Goal: Transaction & Acquisition: Purchase product/service

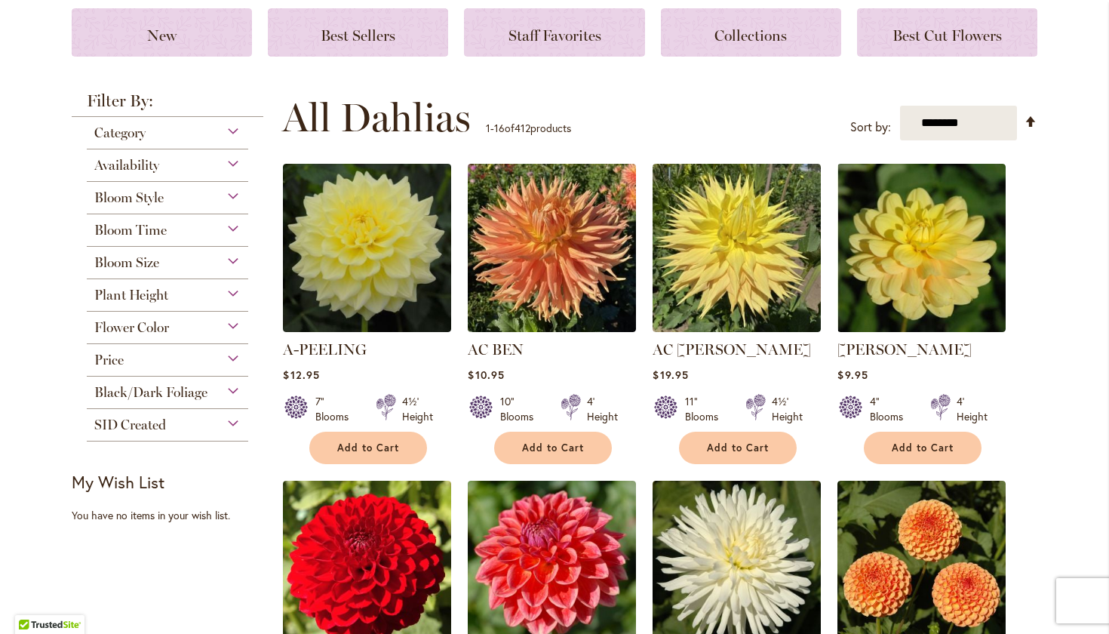
scroll to position [213, 0]
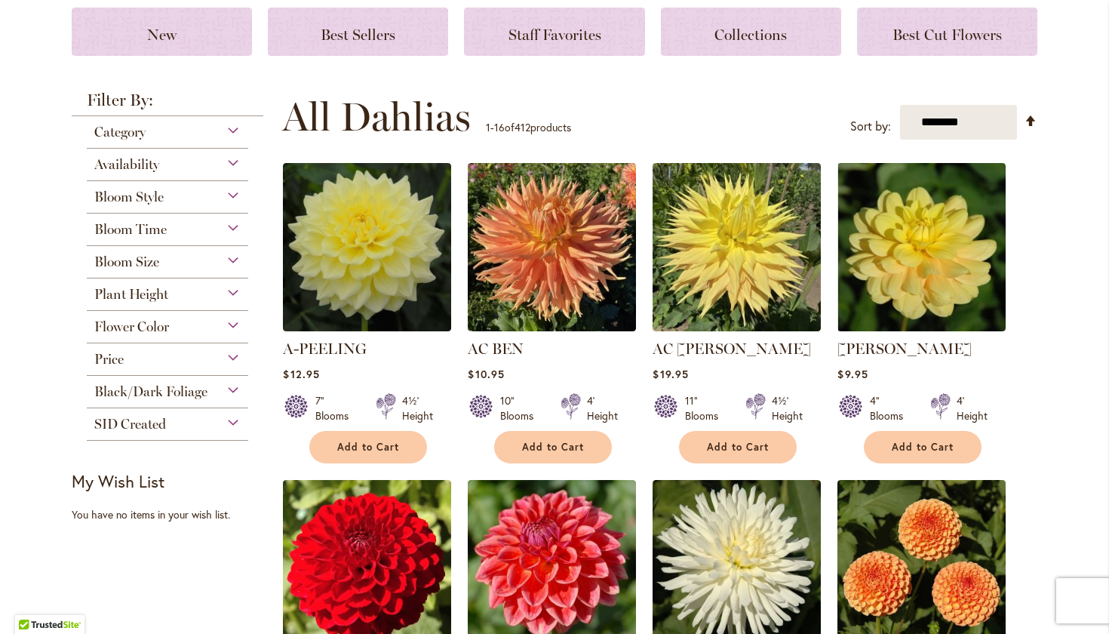
click at [124, 134] on span "Category" at bounding box center [119, 132] width 51 height 17
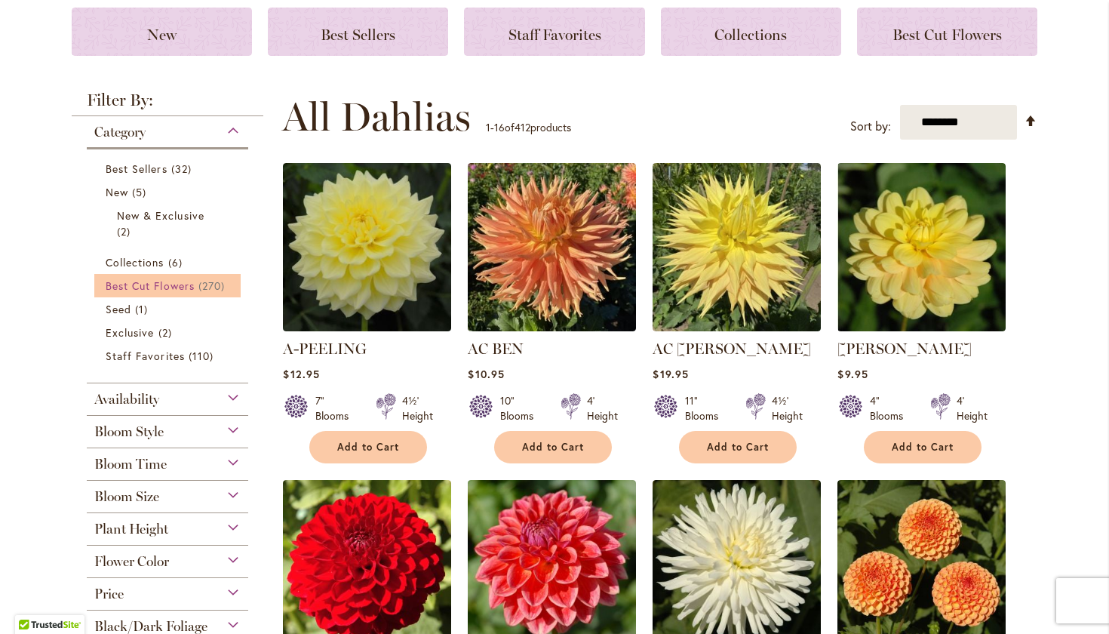
click at [152, 289] on span "Best Cut Flowers" at bounding box center [150, 285] width 89 height 14
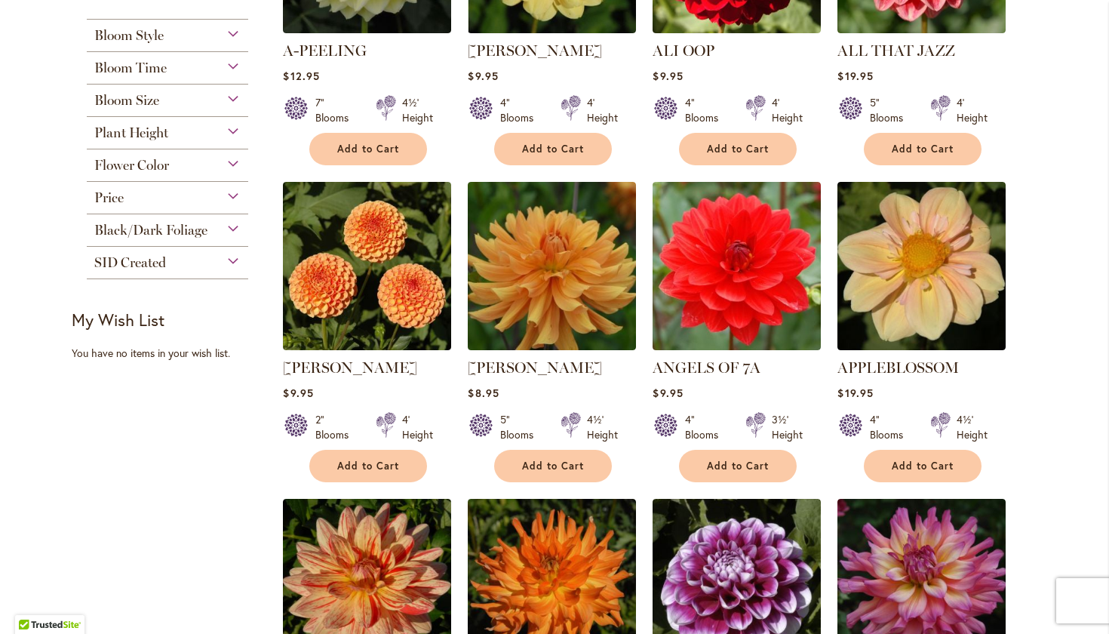
scroll to position [496, 0]
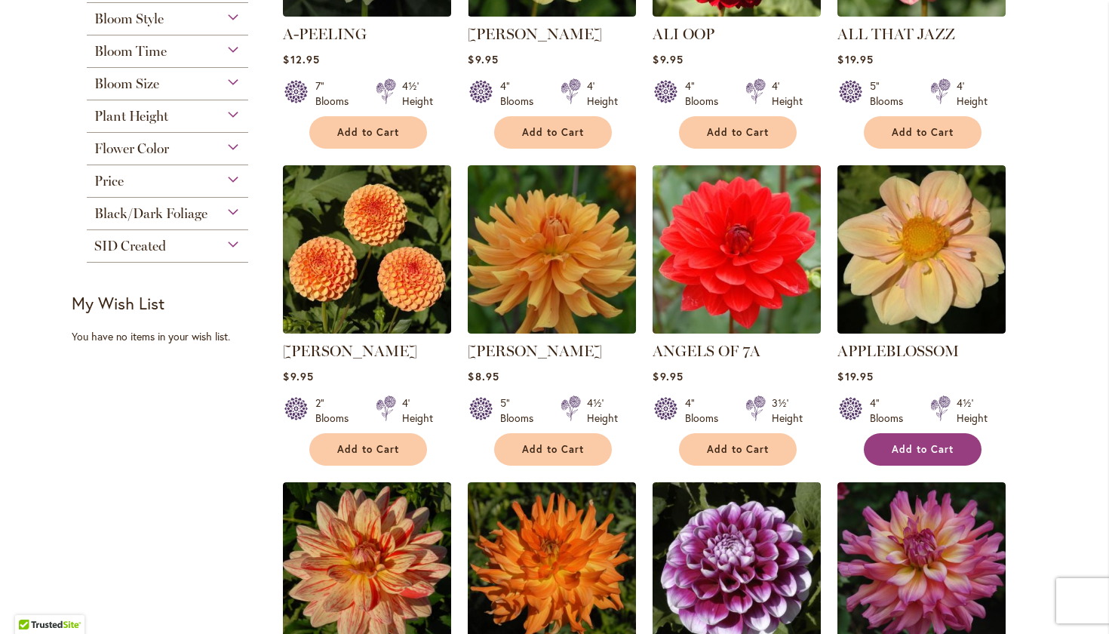
click at [912, 447] on span "Add to Cart" at bounding box center [923, 449] width 62 height 13
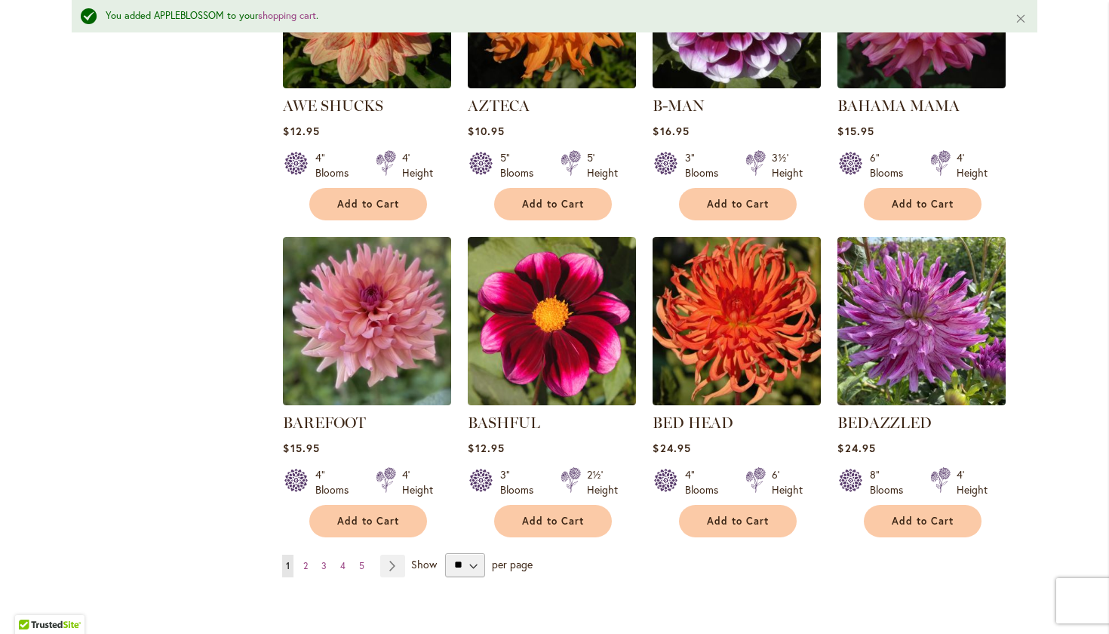
scroll to position [1101, 0]
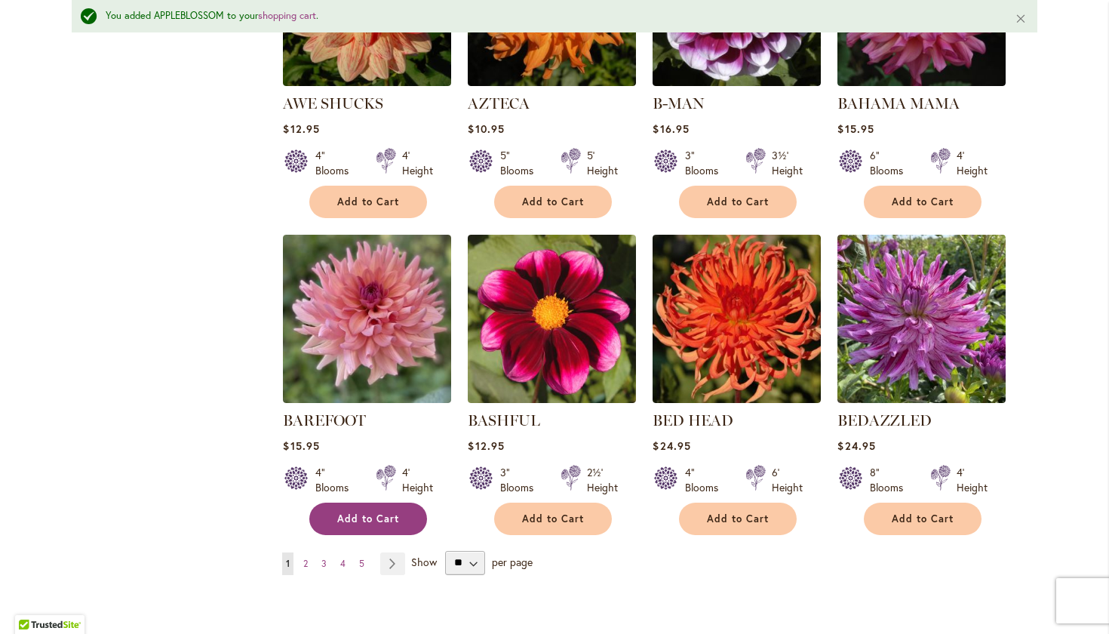
click at [352, 502] on button "Add to Cart" at bounding box center [368, 518] width 118 height 32
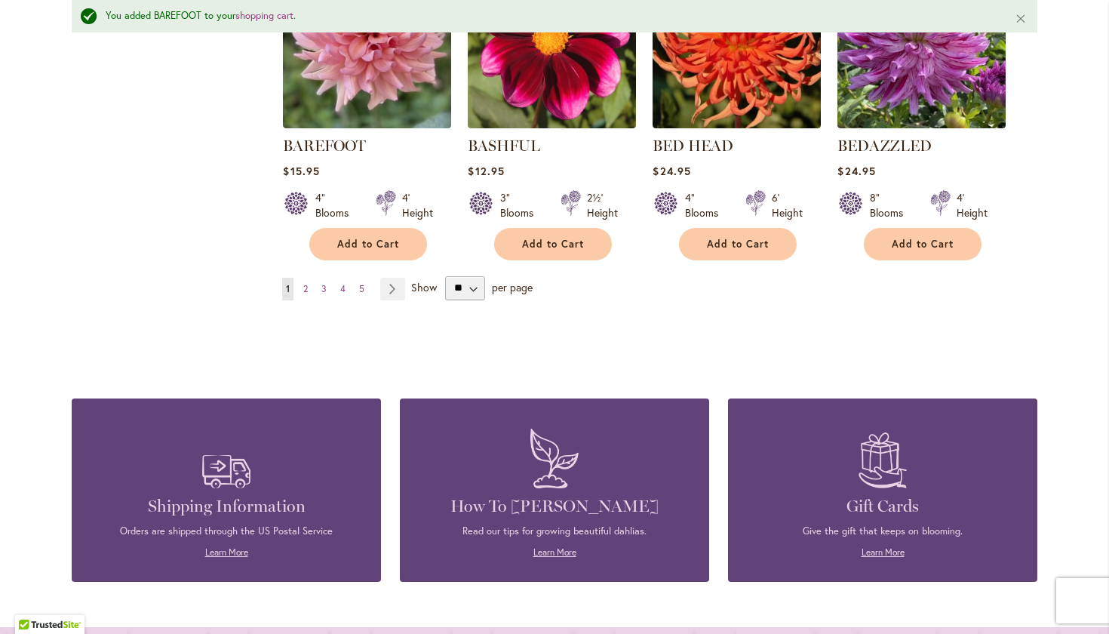
scroll to position [1417, 0]
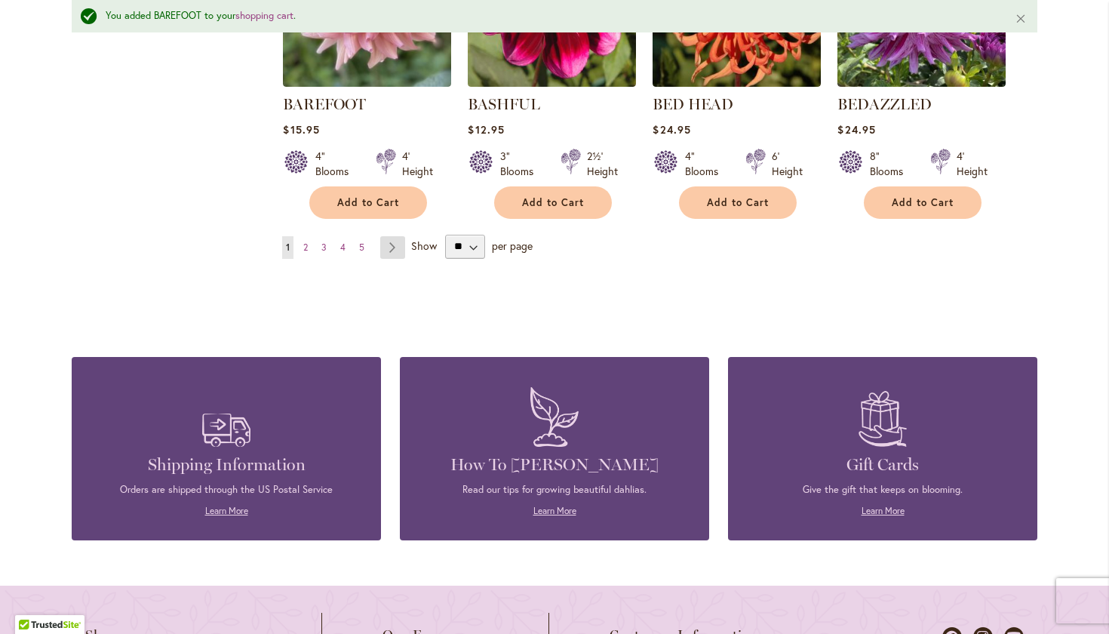
click at [392, 241] on link "Page Next" at bounding box center [392, 247] width 25 height 23
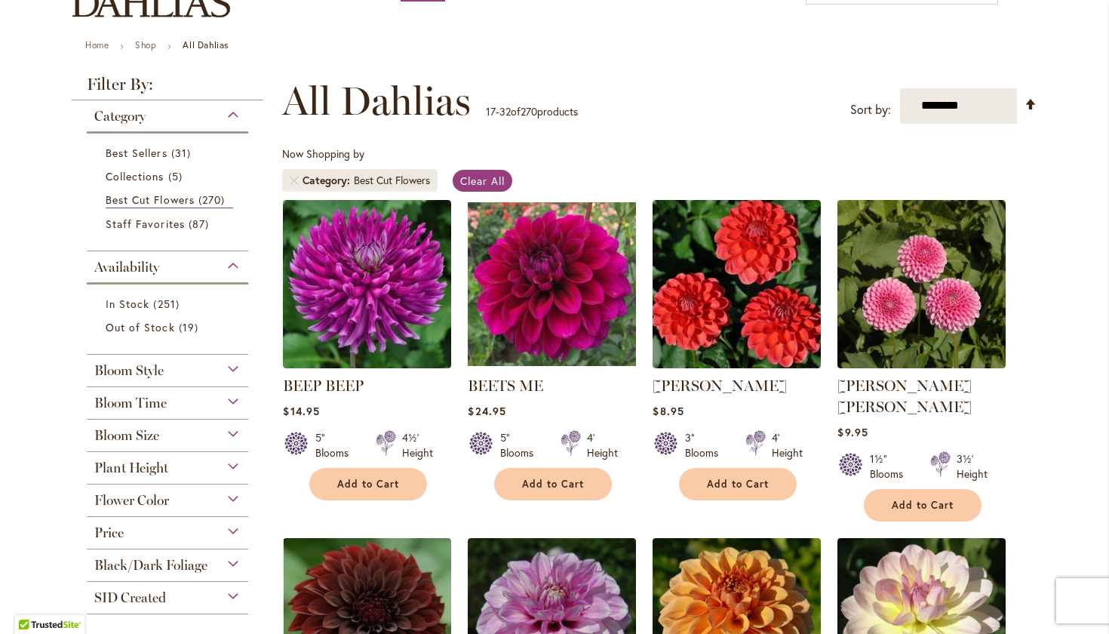
scroll to position [146, 0]
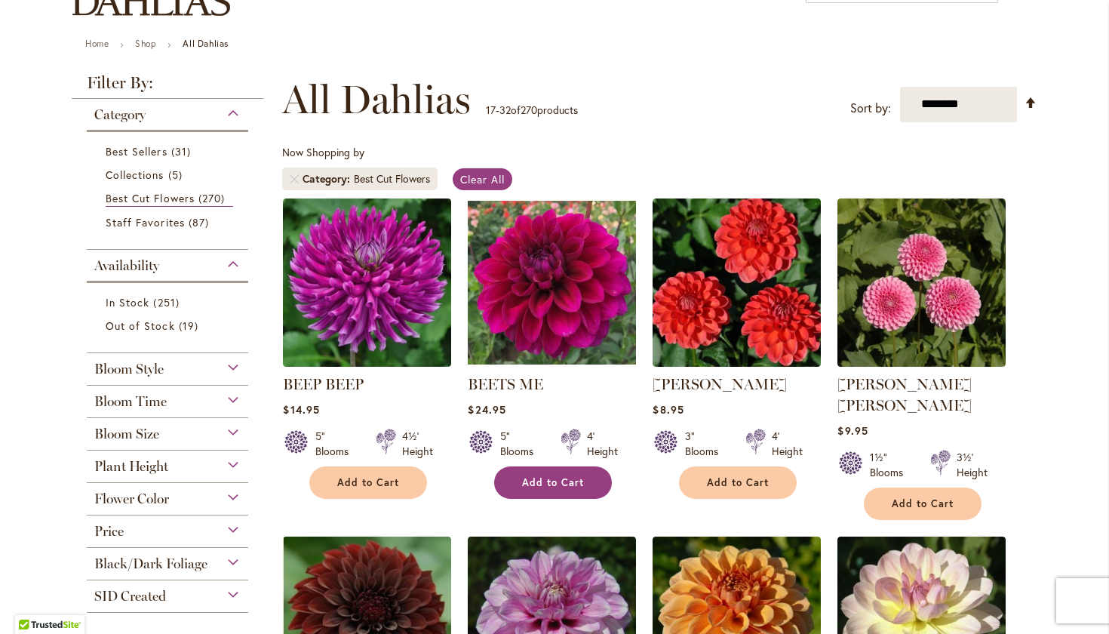
click at [531, 481] on span "Add to Cart" at bounding box center [553, 482] width 62 height 13
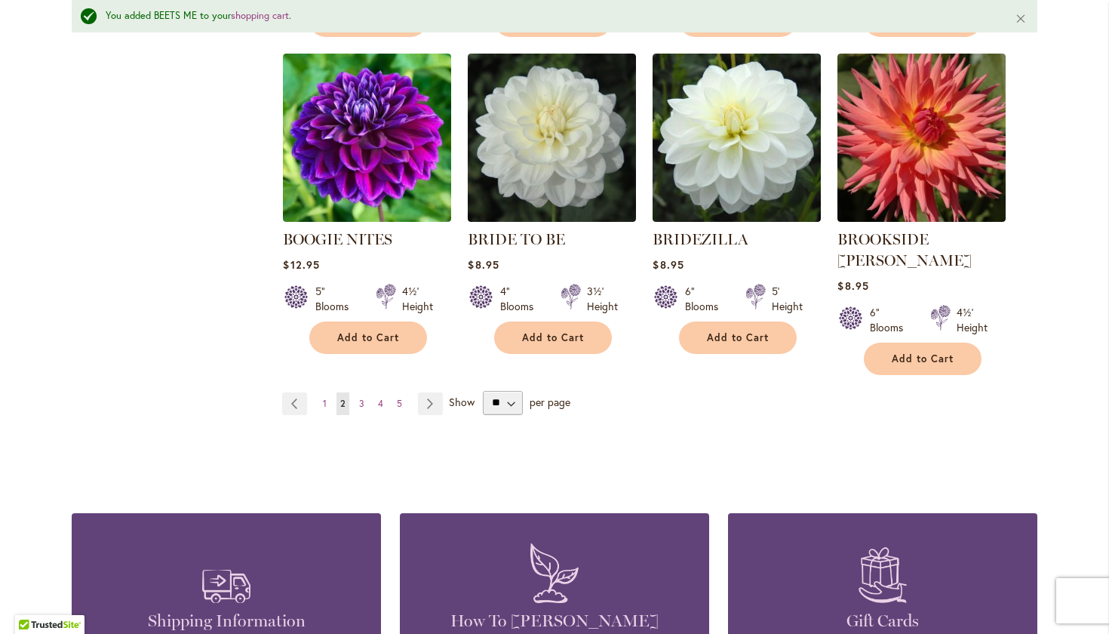
scroll to position [1305, 0]
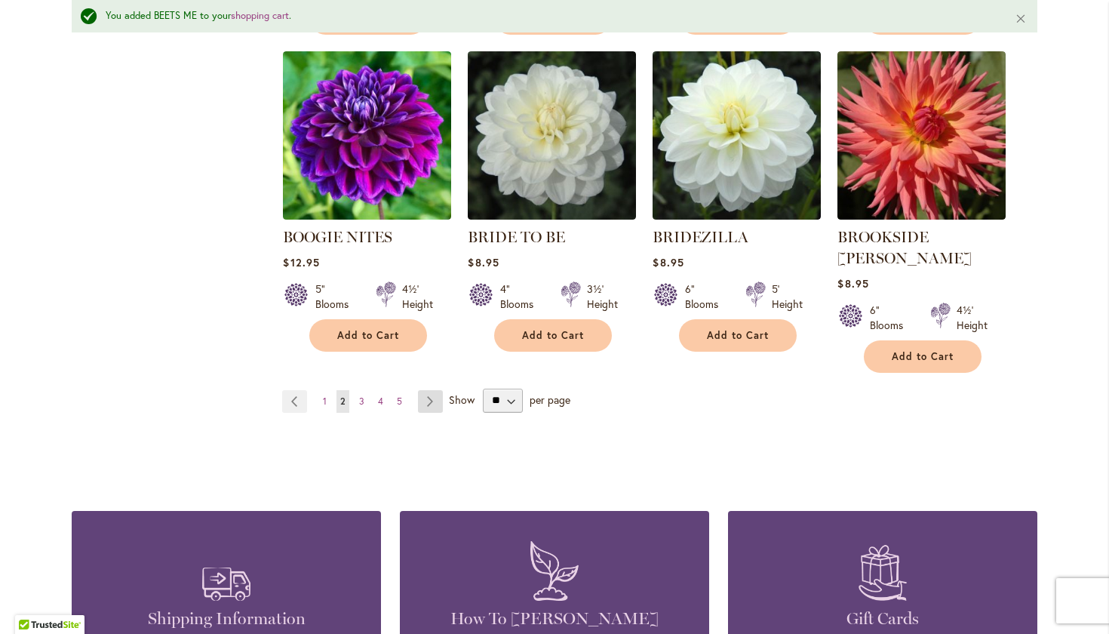
click at [431, 390] on link "Page Next" at bounding box center [430, 401] width 25 height 23
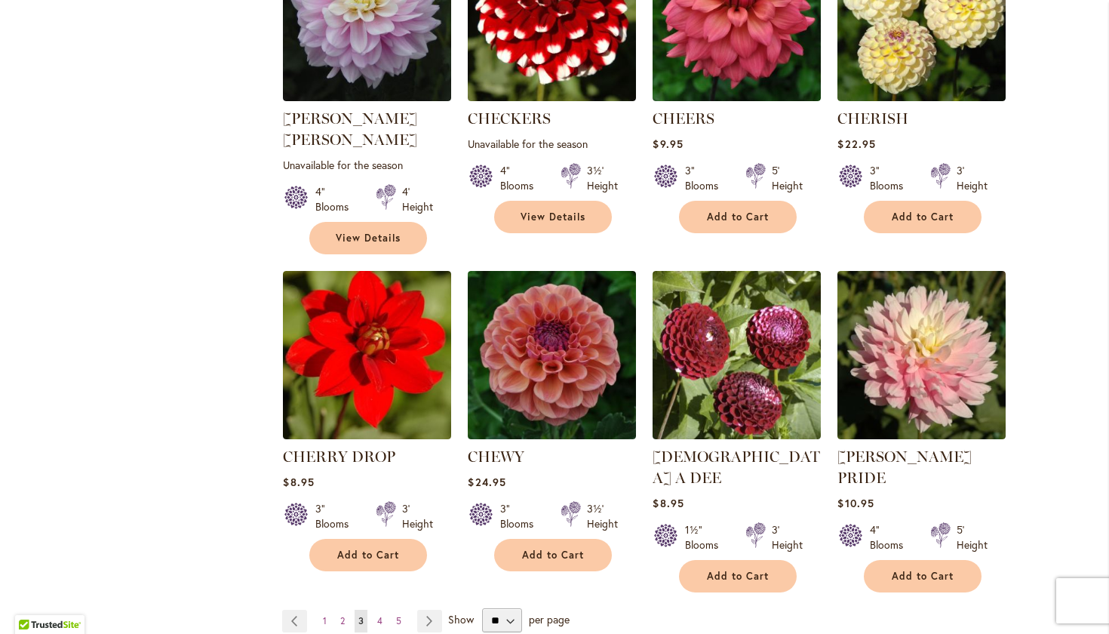
scroll to position [1067, 0]
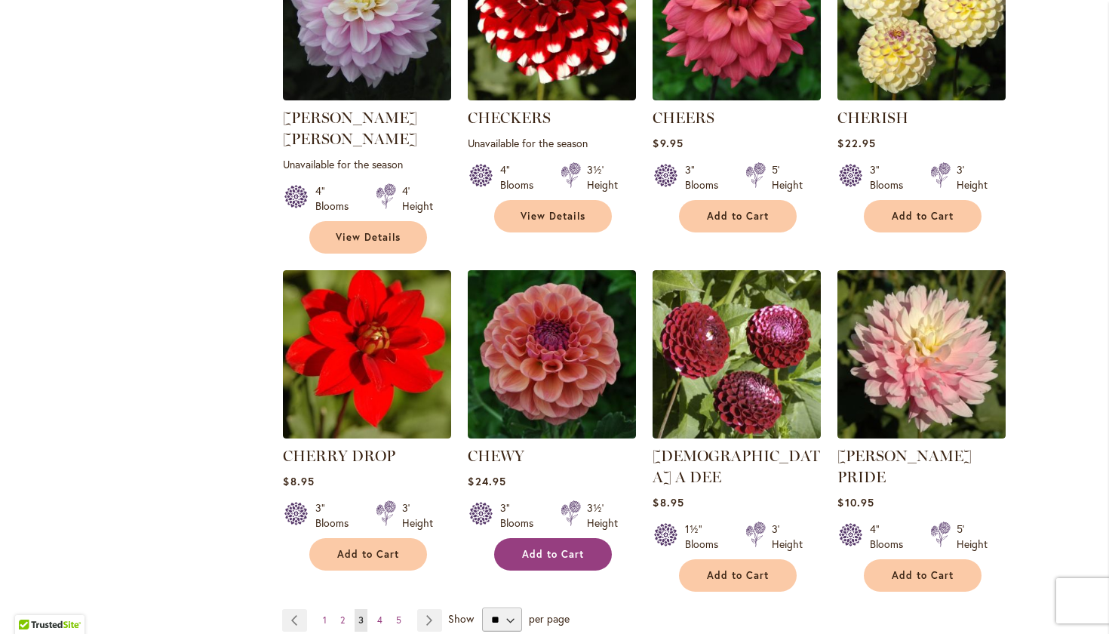
click at [563, 548] on span "Add to Cart" at bounding box center [553, 554] width 62 height 13
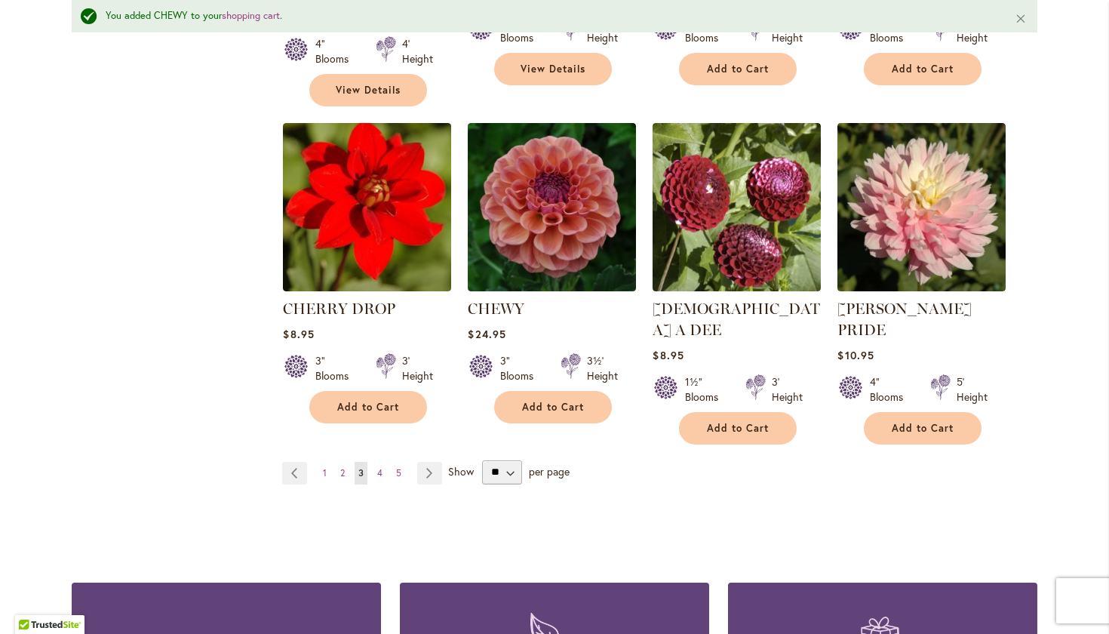
scroll to position [1258, 0]
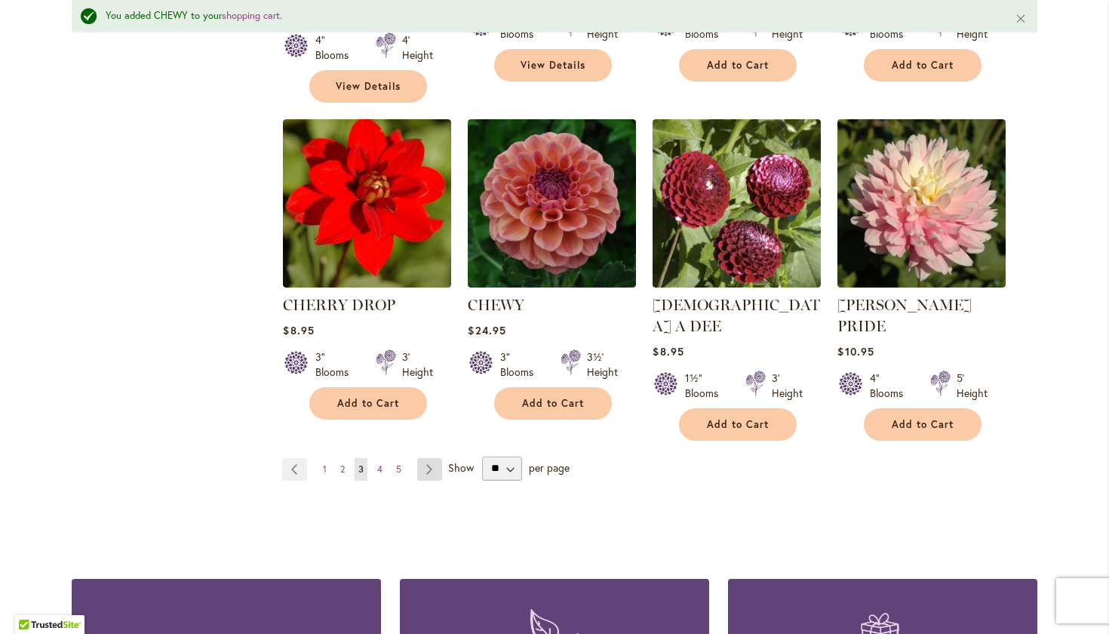
click at [426, 458] on link "Page Next" at bounding box center [429, 469] width 25 height 23
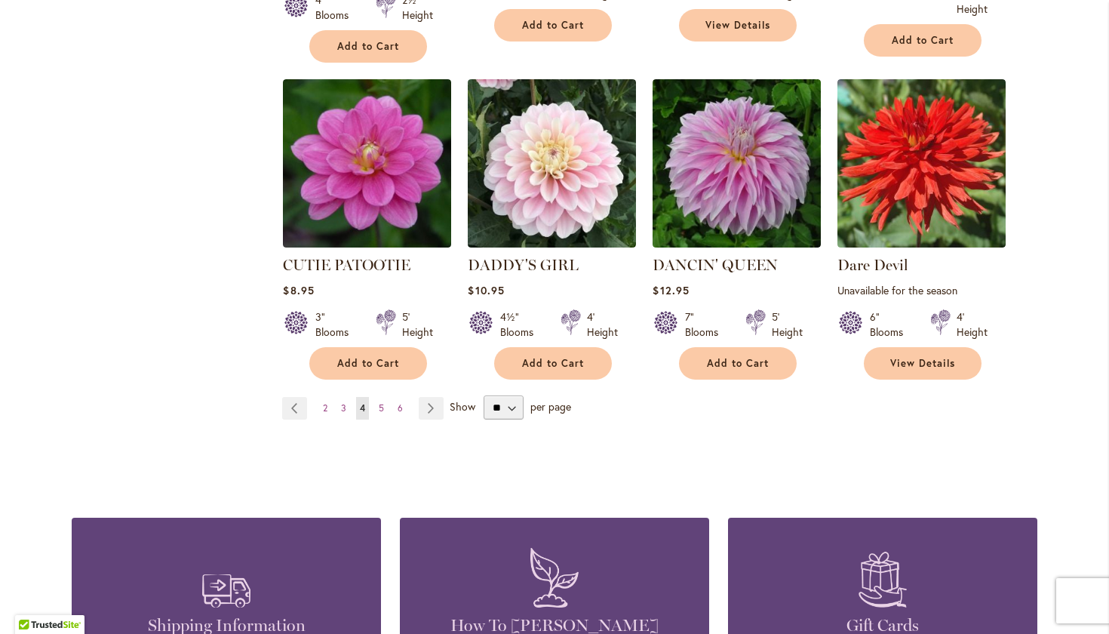
scroll to position [1283, 0]
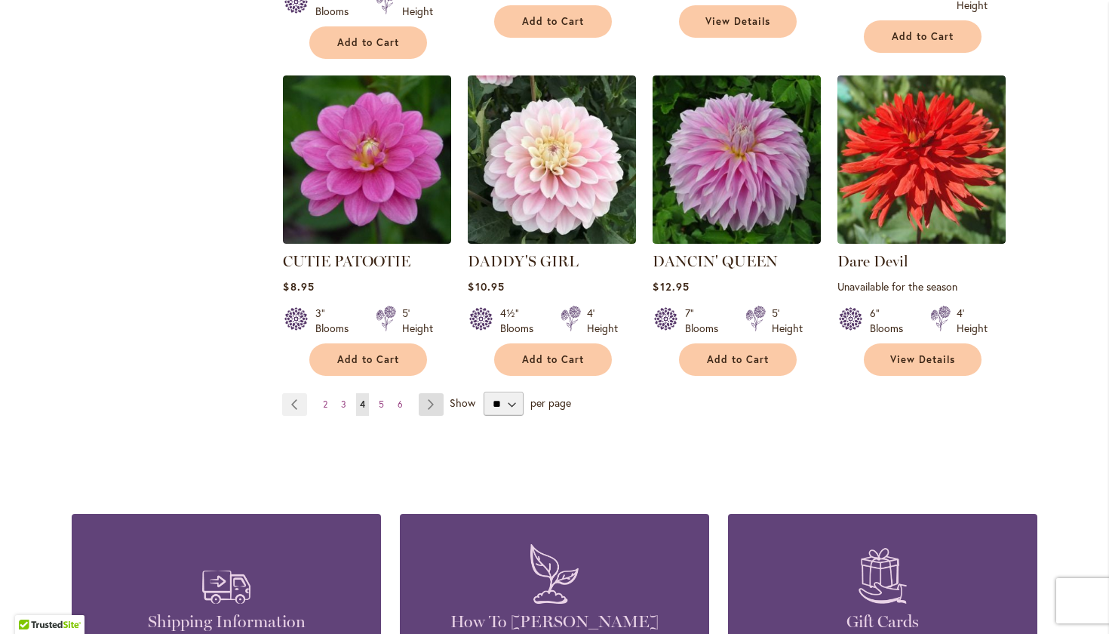
click at [430, 393] on link "Page Next" at bounding box center [431, 404] width 25 height 23
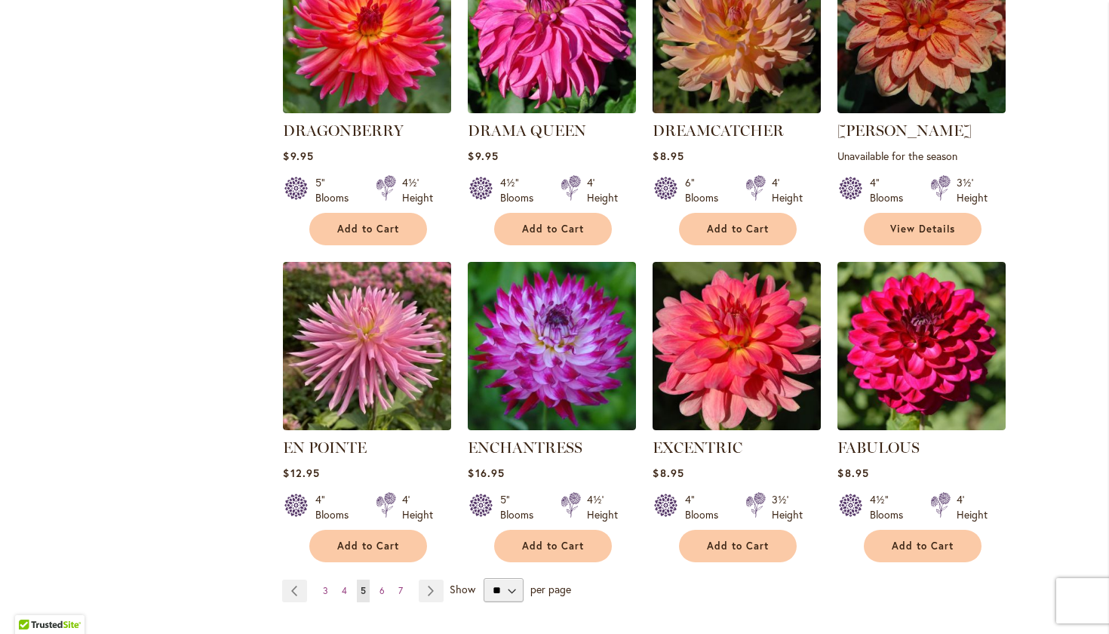
scroll to position [1090, 0]
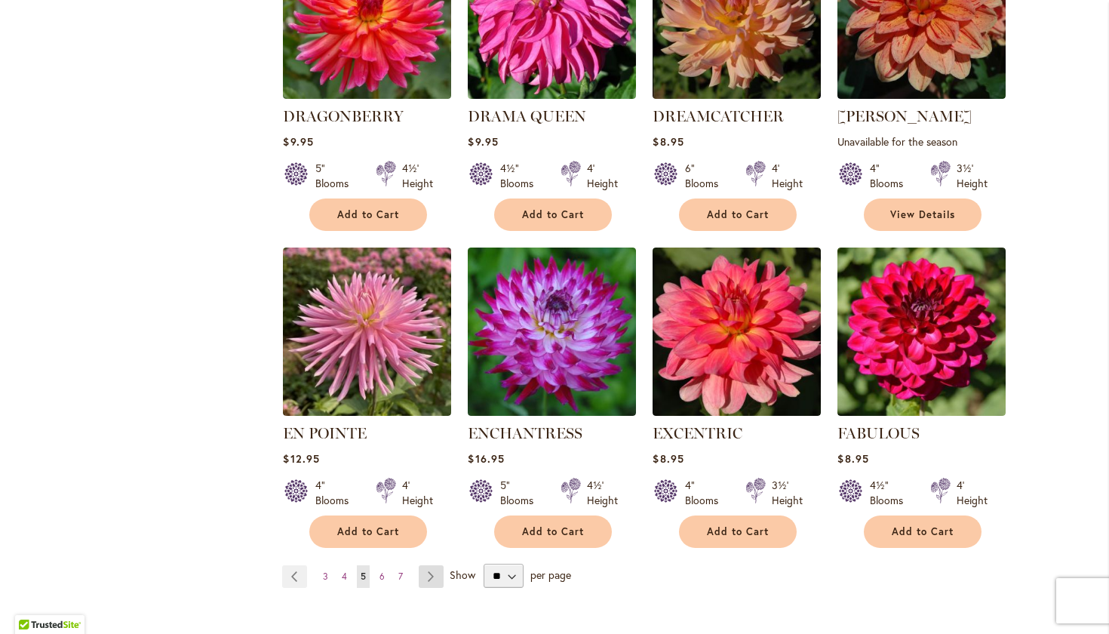
click at [432, 565] on link "Page Next" at bounding box center [431, 576] width 25 height 23
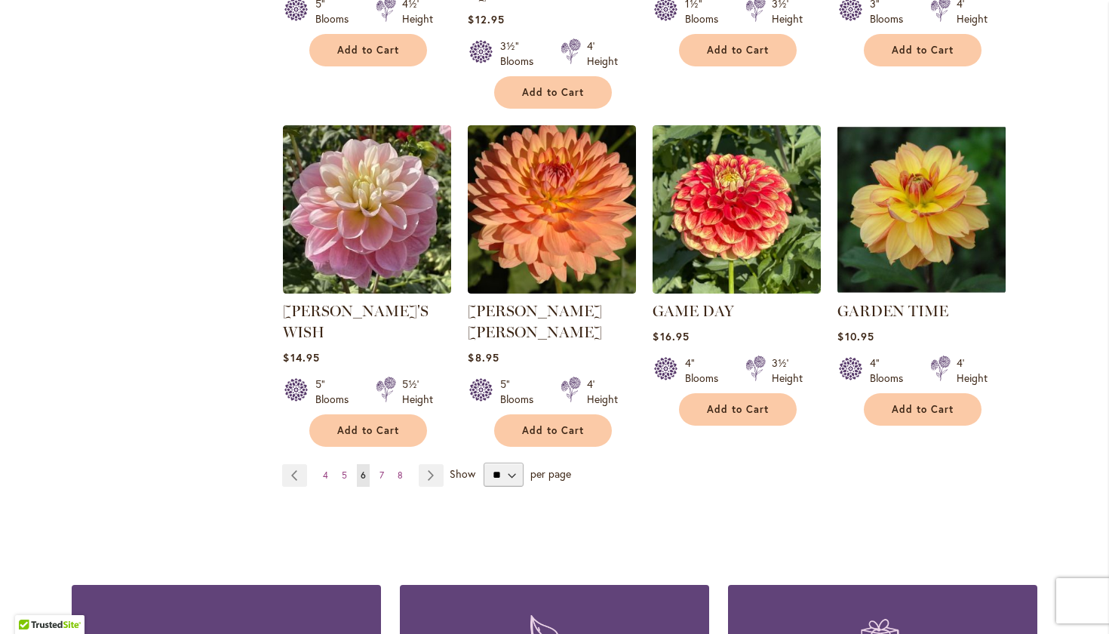
scroll to position [1250, 0]
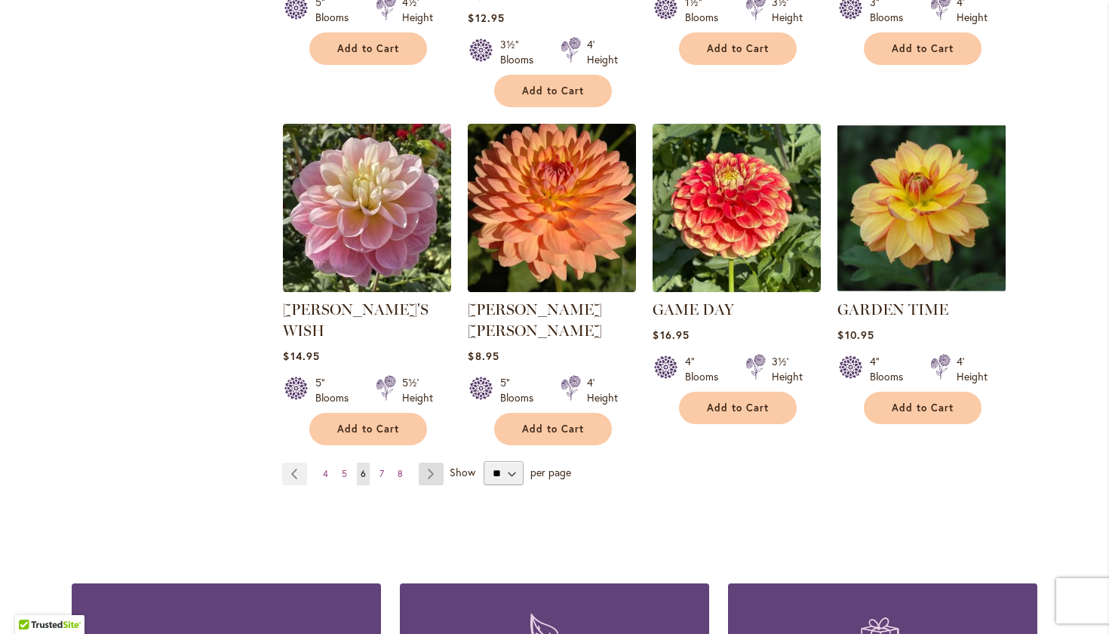
click at [430, 462] on link "Page Next" at bounding box center [431, 473] width 25 height 23
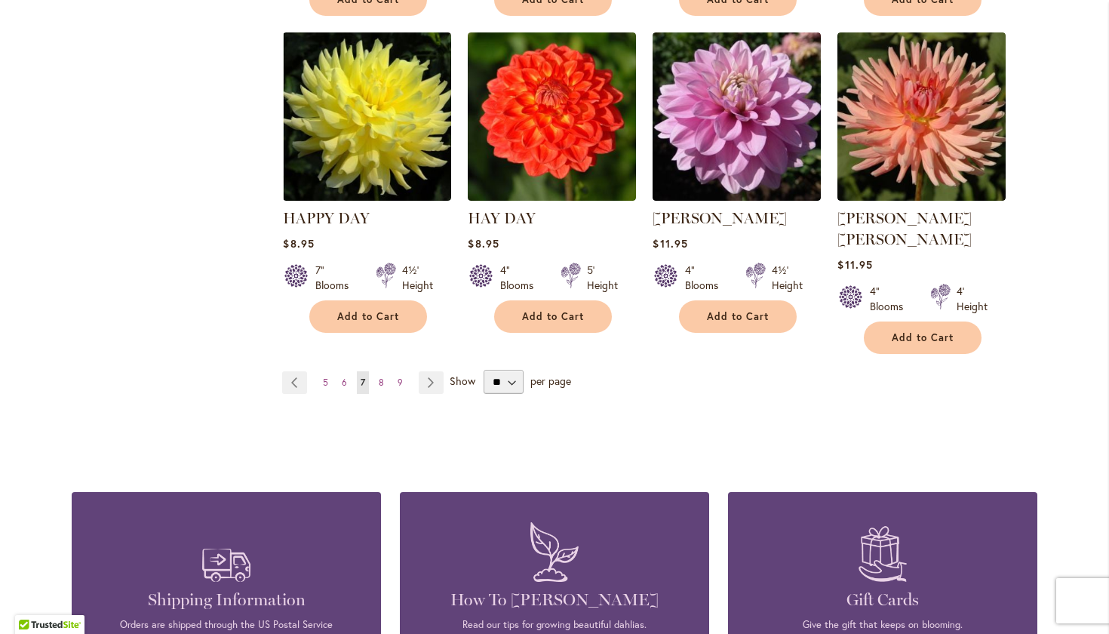
scroll to position [1317, 0]
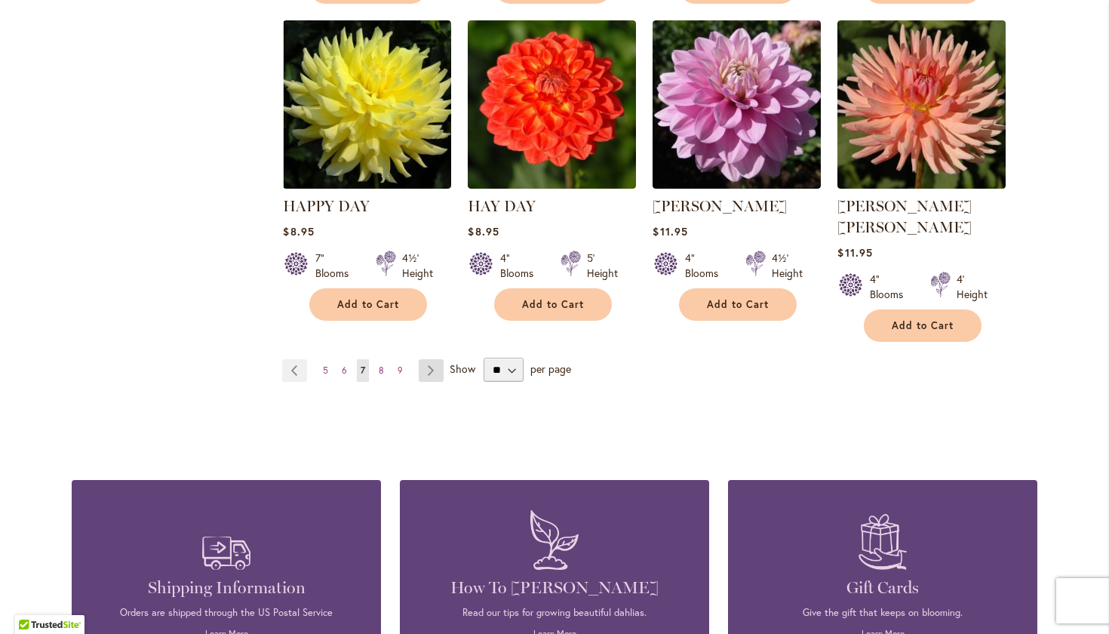
click at [428, 359] on link "Page Next" at bounding box center [431, 370] width 25 height 23
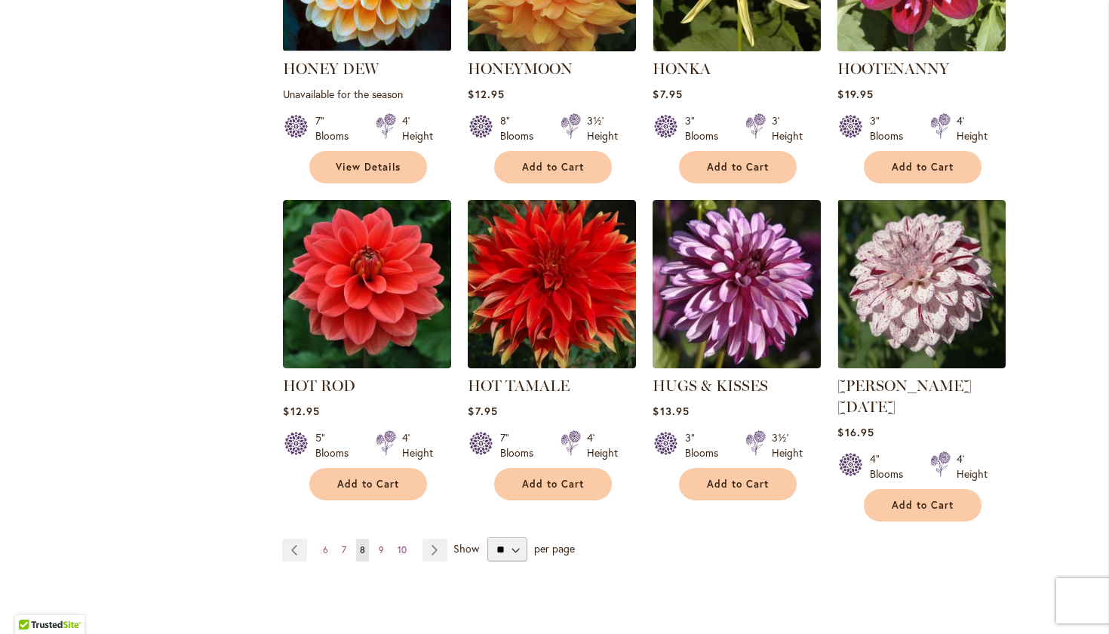
scroll to position [1162, 0]
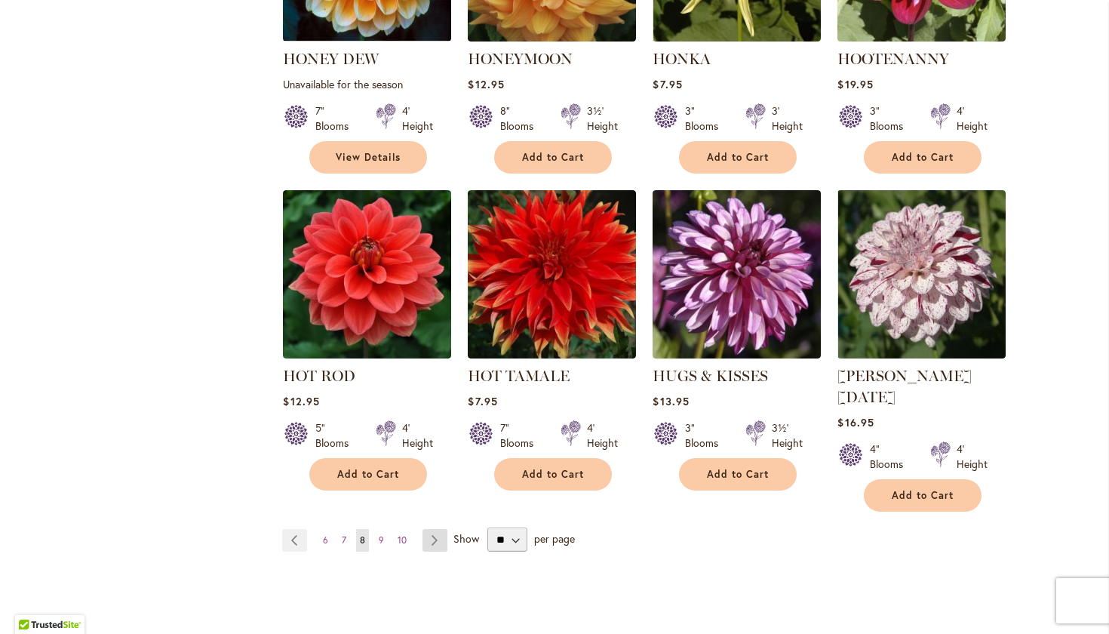
click at [435, 529] on link "Page Next" at bounding box center [434, 540] width 25 height 23
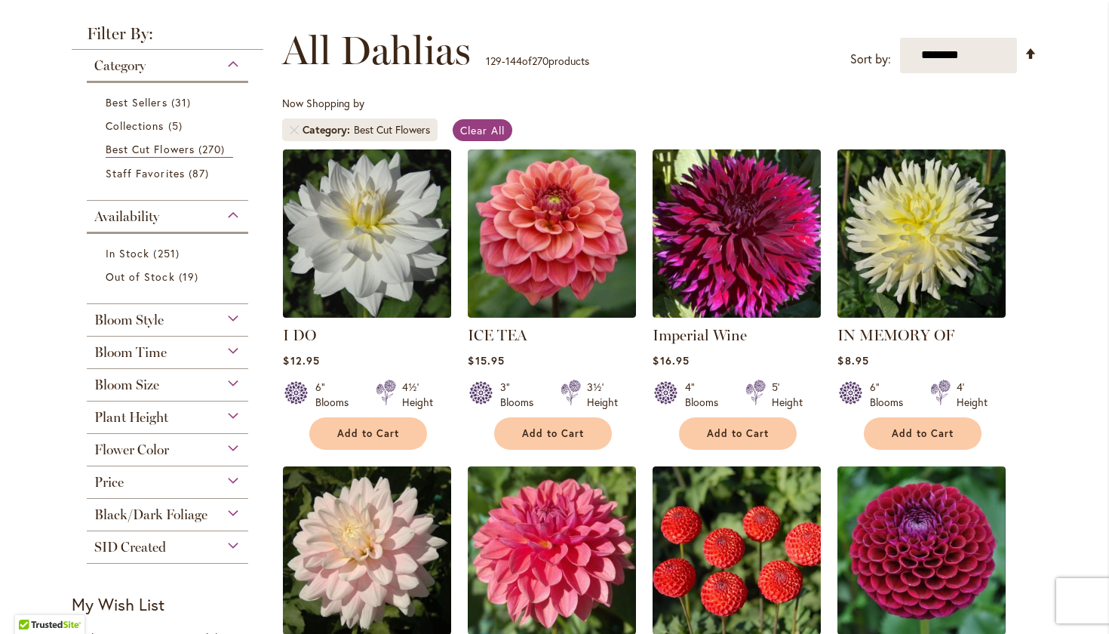
scroll to position [211, 0]
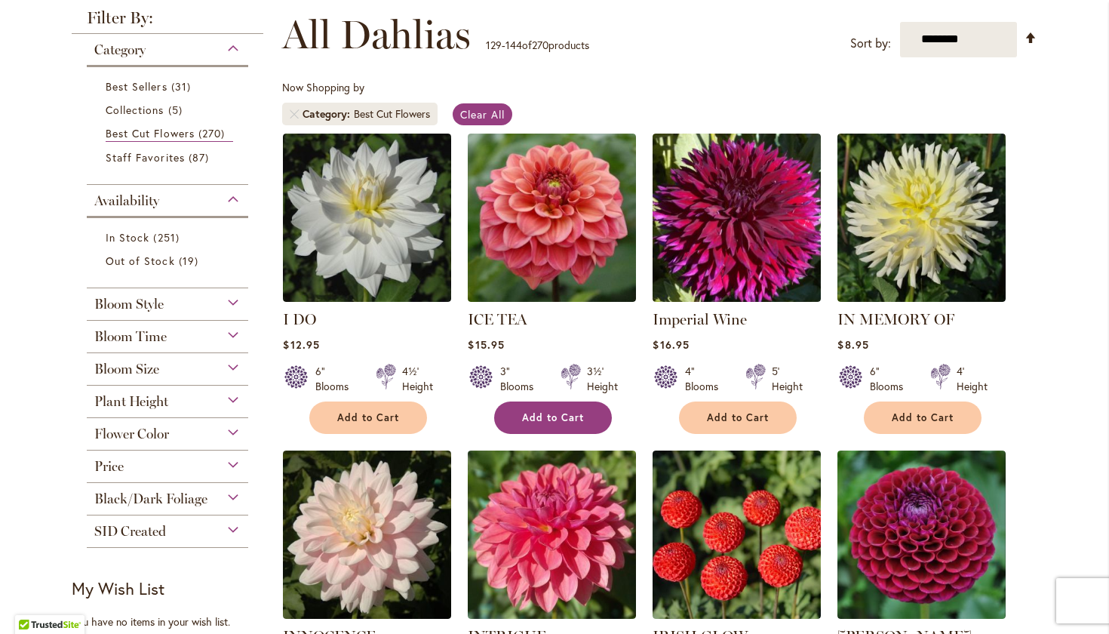
click at [542, 413] on span "Add to Cart" at bounding box center [553, 417] width 62 height 13
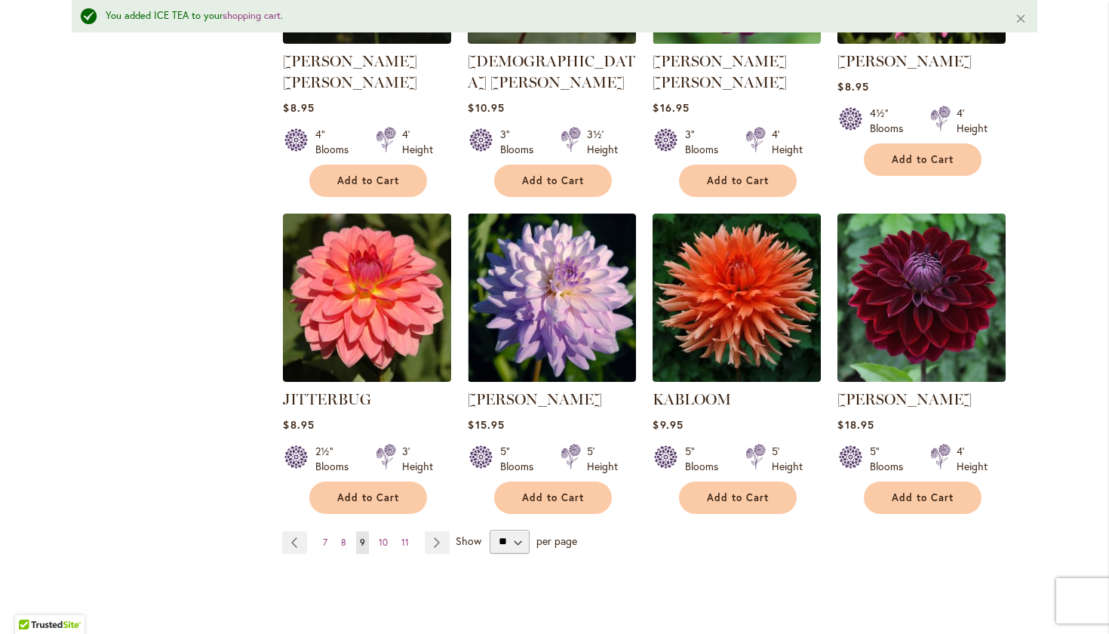
scroll to position [1147, 0]
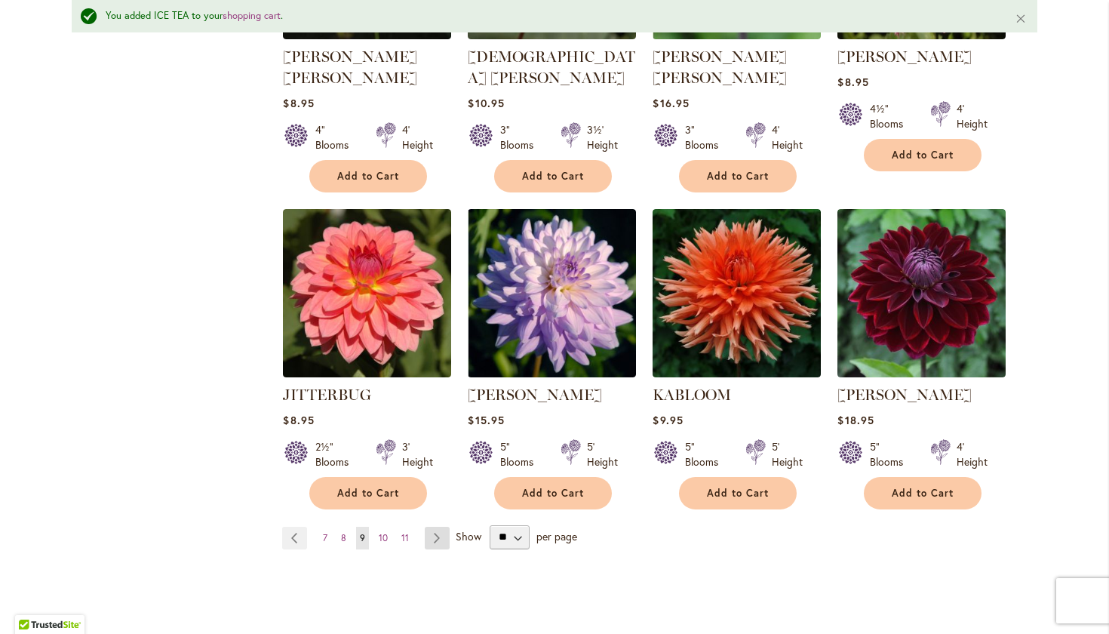
click at [435, 527] on link "Page Next" at bounding box center [437, 538] width 25 height 23
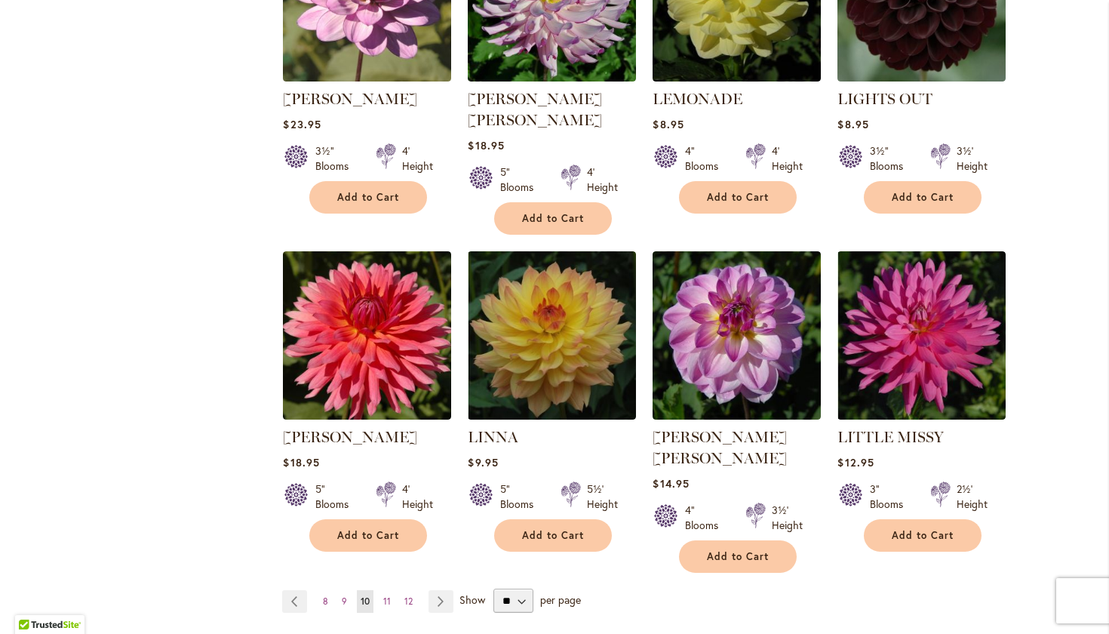
scroll to position [1067, 0]
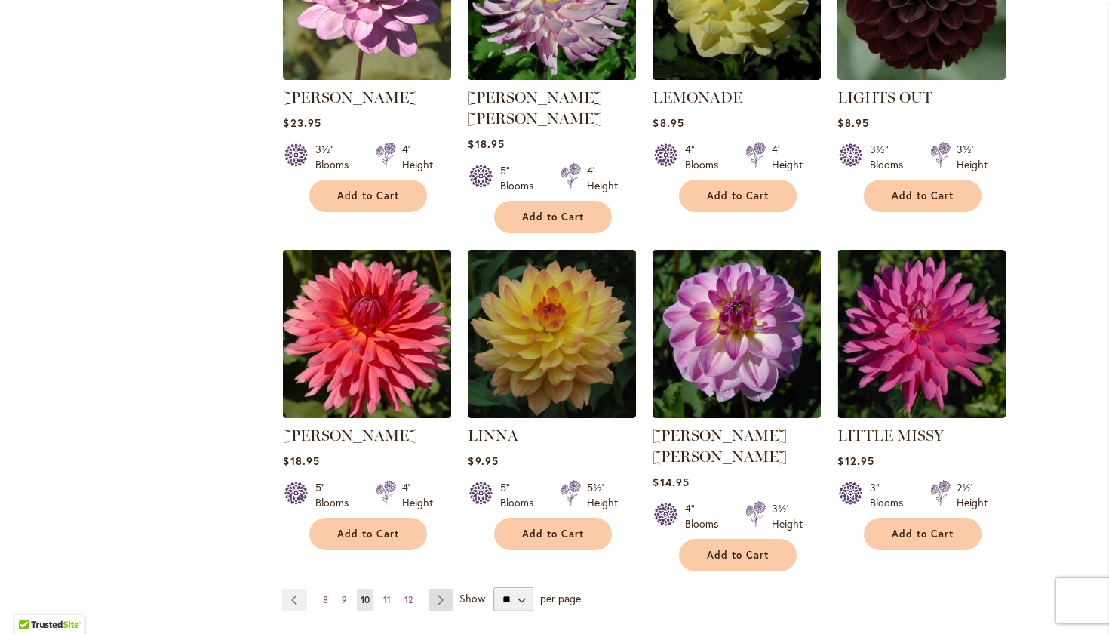
click at [447, 588] on link "Page Next" at bounding box center [440, 599] width 25 height 23
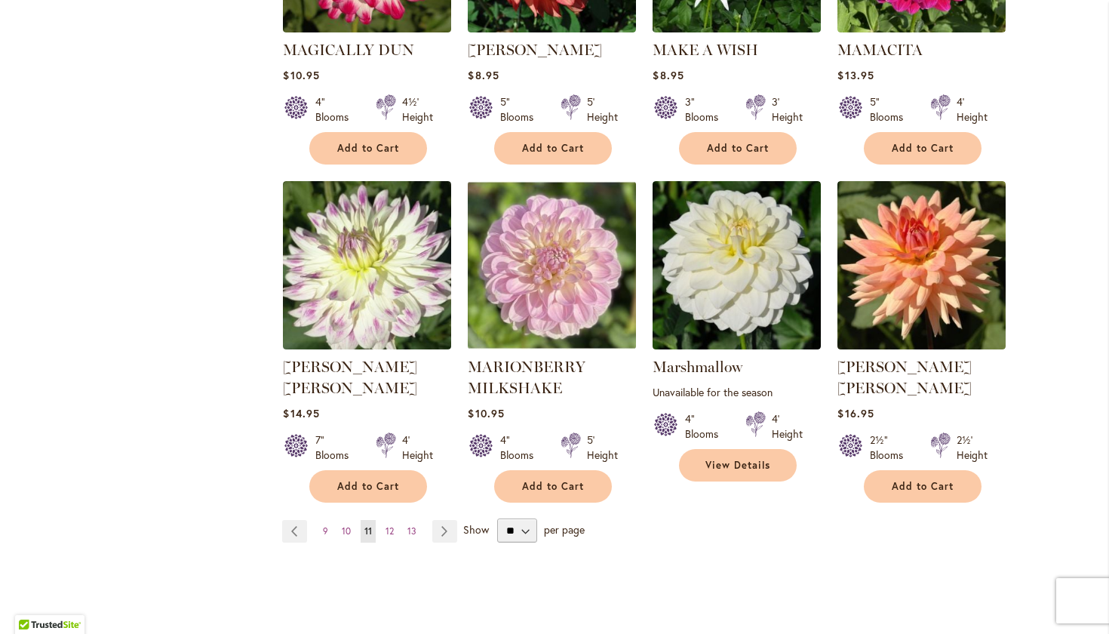
scroll to position [1138, 0]
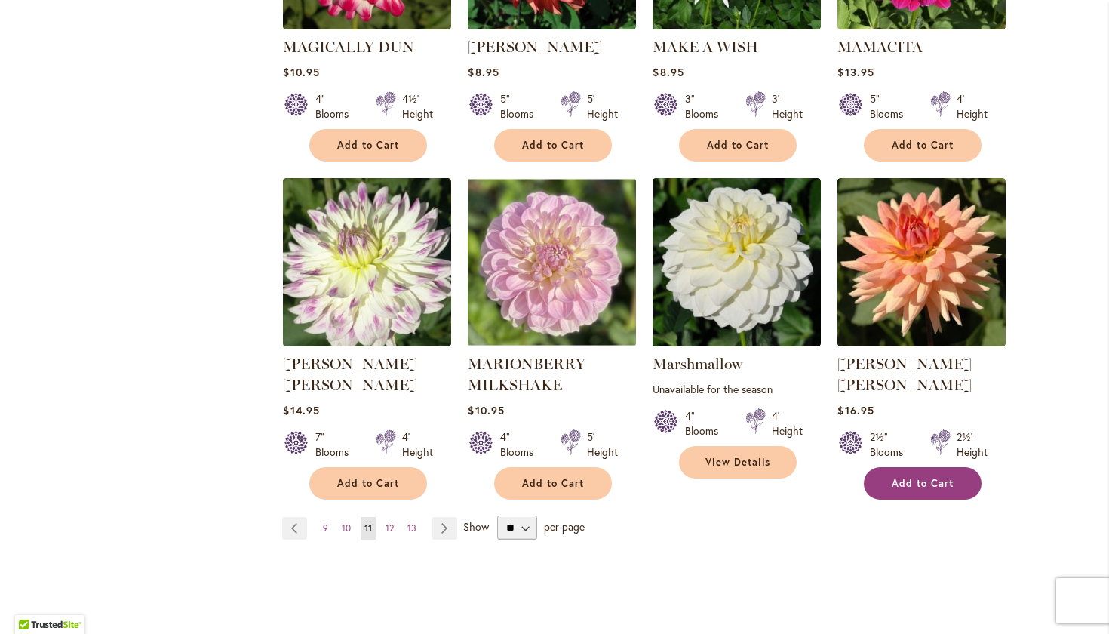
click at [924, 477] on span "Add to Cart" at bounding box center [923, 483] width 62 height 13
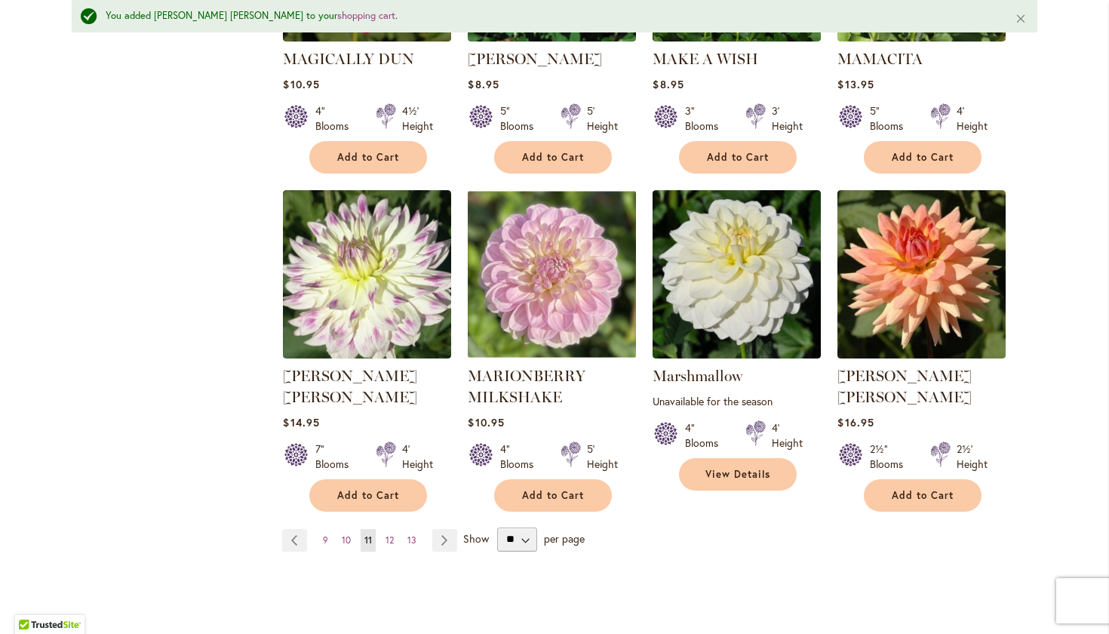
scroll to position [1169, 0]
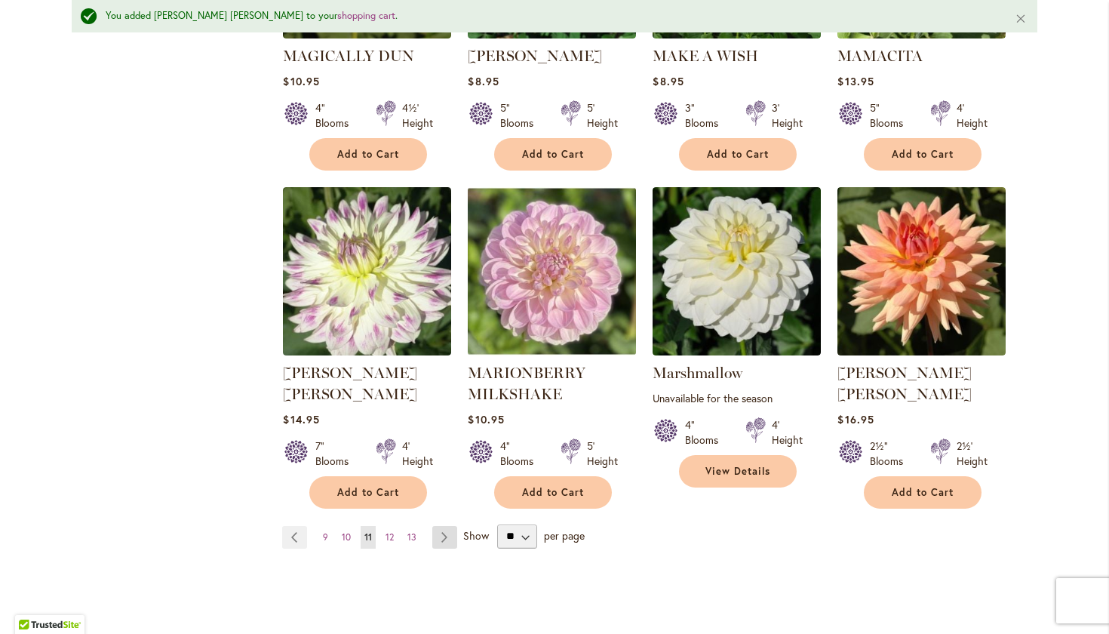
click at [445, 526] on link "Page Next" at bounding box center [444, 537] width 25 height 23
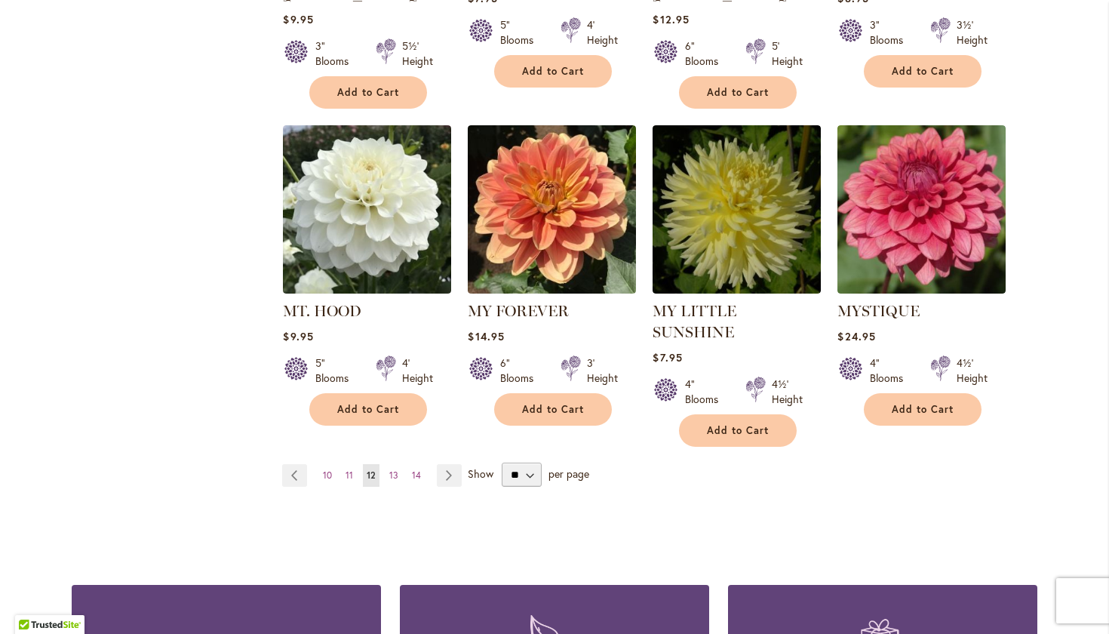
scroll to position [1221, 0]
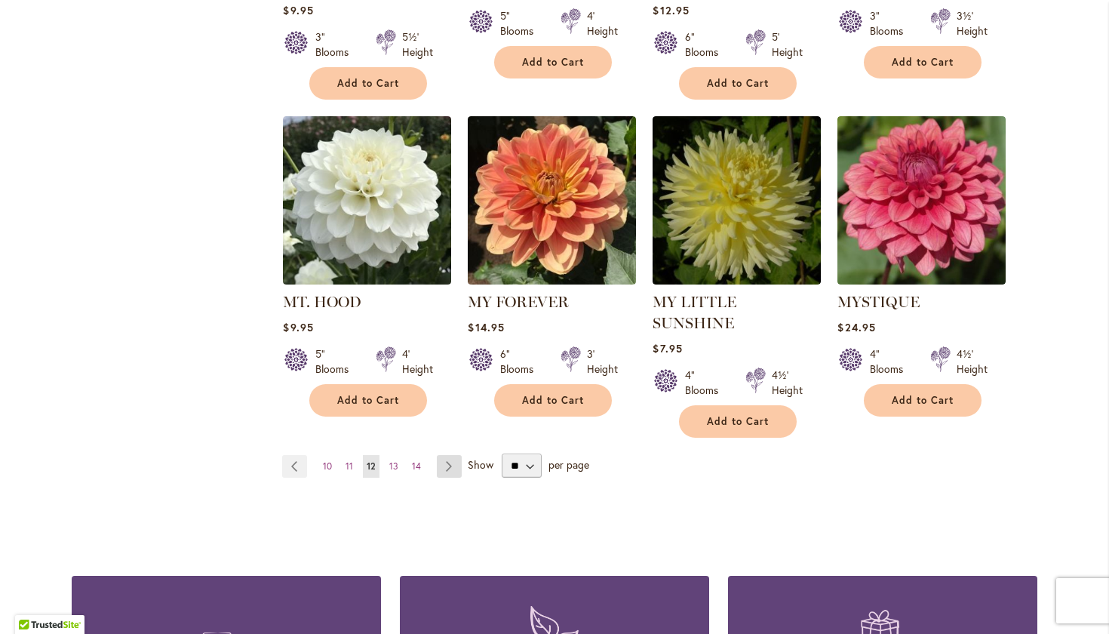
click at [437, 455] on link "Page Next" at bounding box center [449, 466] width 25 height 23
